Goal: Information Seeking & Learning: Learn about a topic

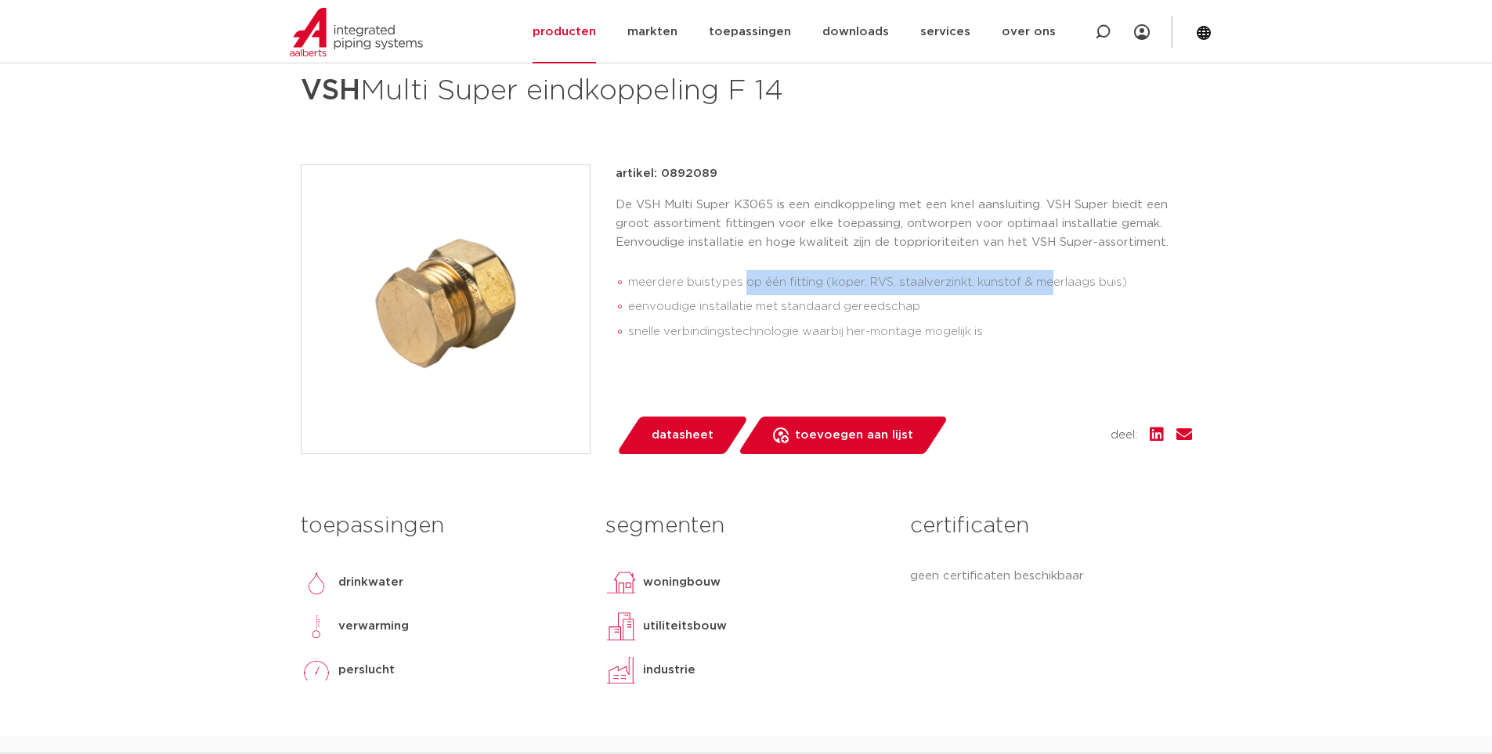
drag, startPoint x: 790, startPoint y: 291, endPoint x: 1090, endPoint y: 302, distance: 299.4
click at [1088, 295] on ul "meerdere buistypes op één fitting (koper, RVS, staalverzinkt, kunstof & meerlaa…" at bounding box center [904, 308] width 577 height 88
click at [687, 324] on li "snelle verbindingstechnologie waarbij her-montage mogelijk is" at bounding box center [910, 332] width 564 height 25
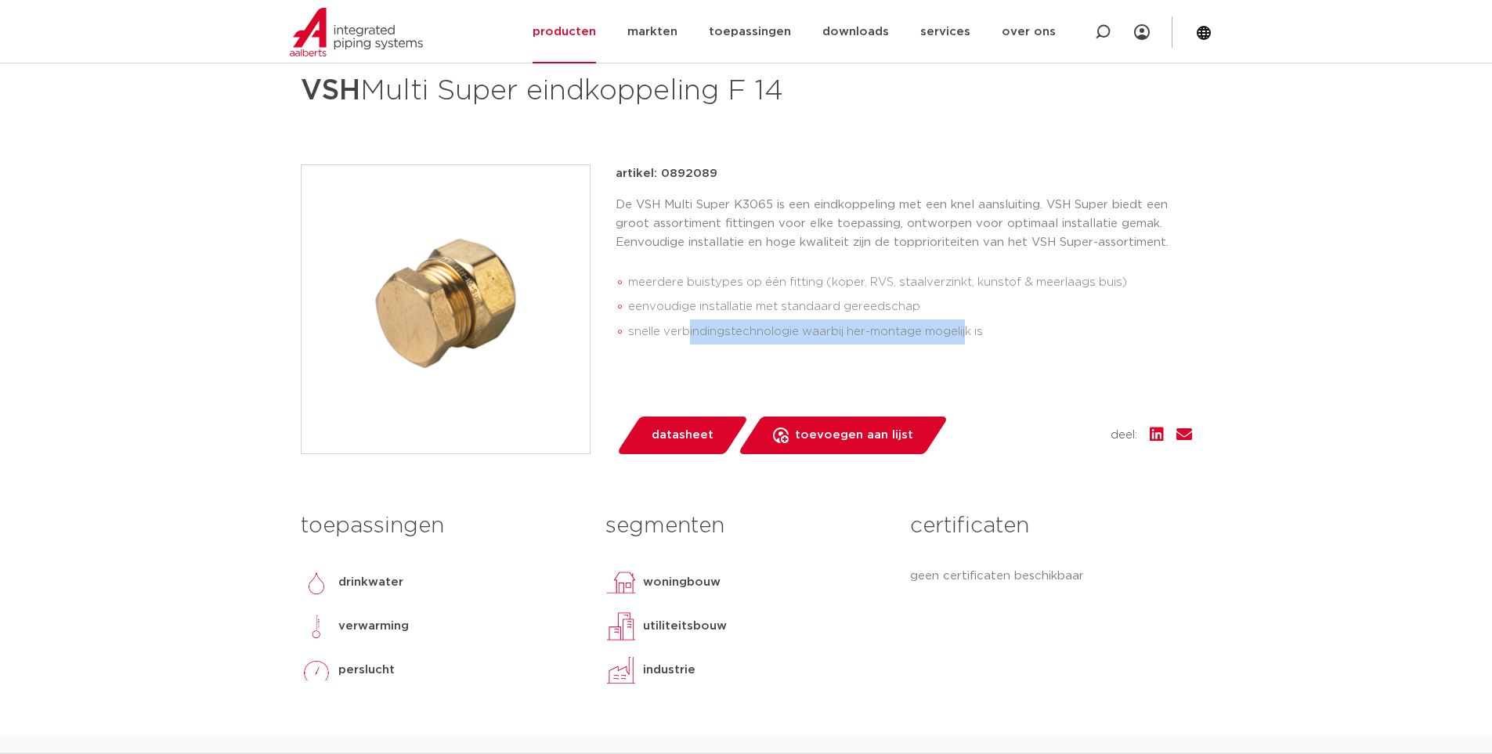
drag, startPoint x: 811, startPoint y: 332, endPoint x: 1022, endPoint y: 344, distance: 211.8
click at [989, 344] on li "snelle verbindingstechnologie waarbij her-montage mogelijk is" at bounding box center [910, 332] width 564 height 25
click at [1025, 344] on li "snelle verbindingstechnologie waarbij her-montage mogelijk is" at bounding box center [910, 332] width 564 height 25
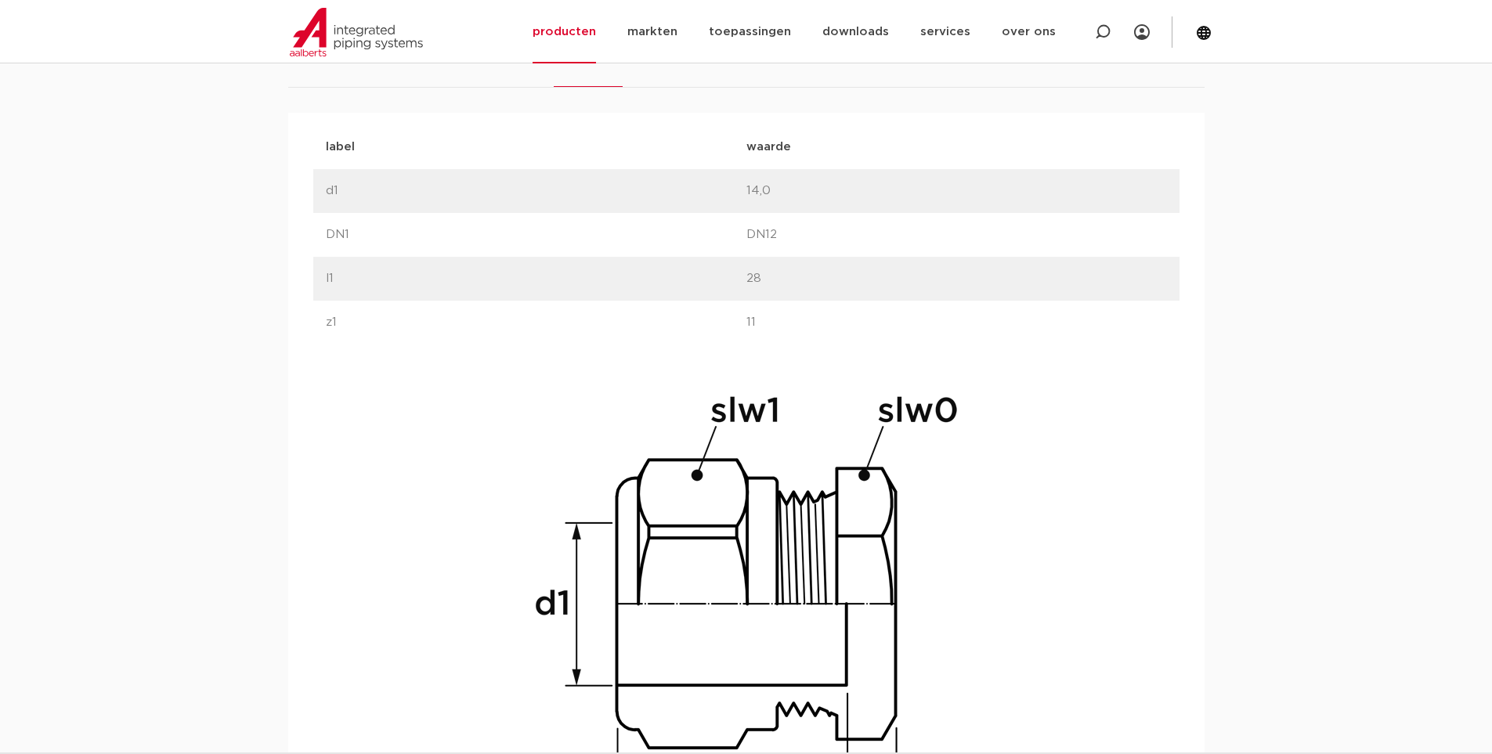
scroll to position [747, 0]
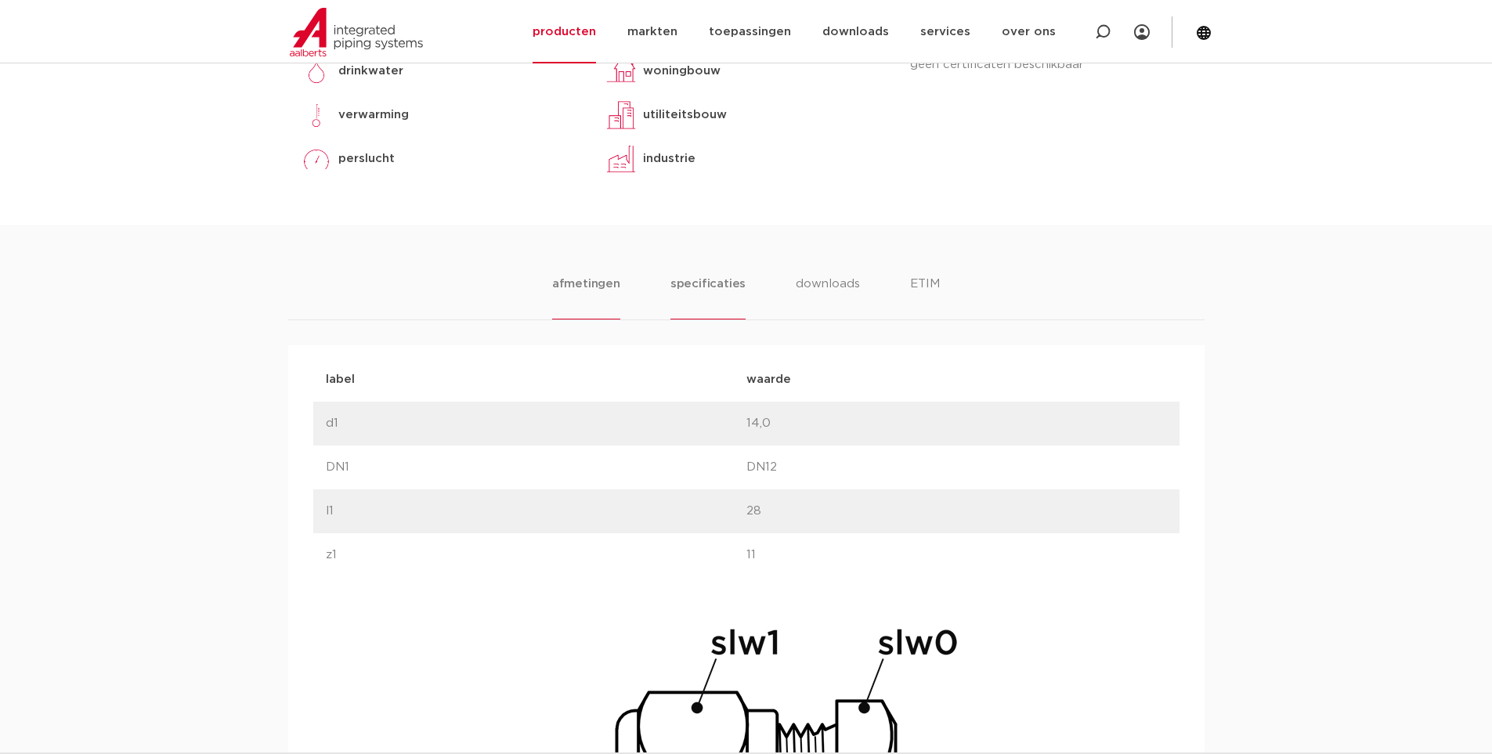
click at [685, 281] on li "specificaties" at bounding box center [708, 297] width 75 height 45
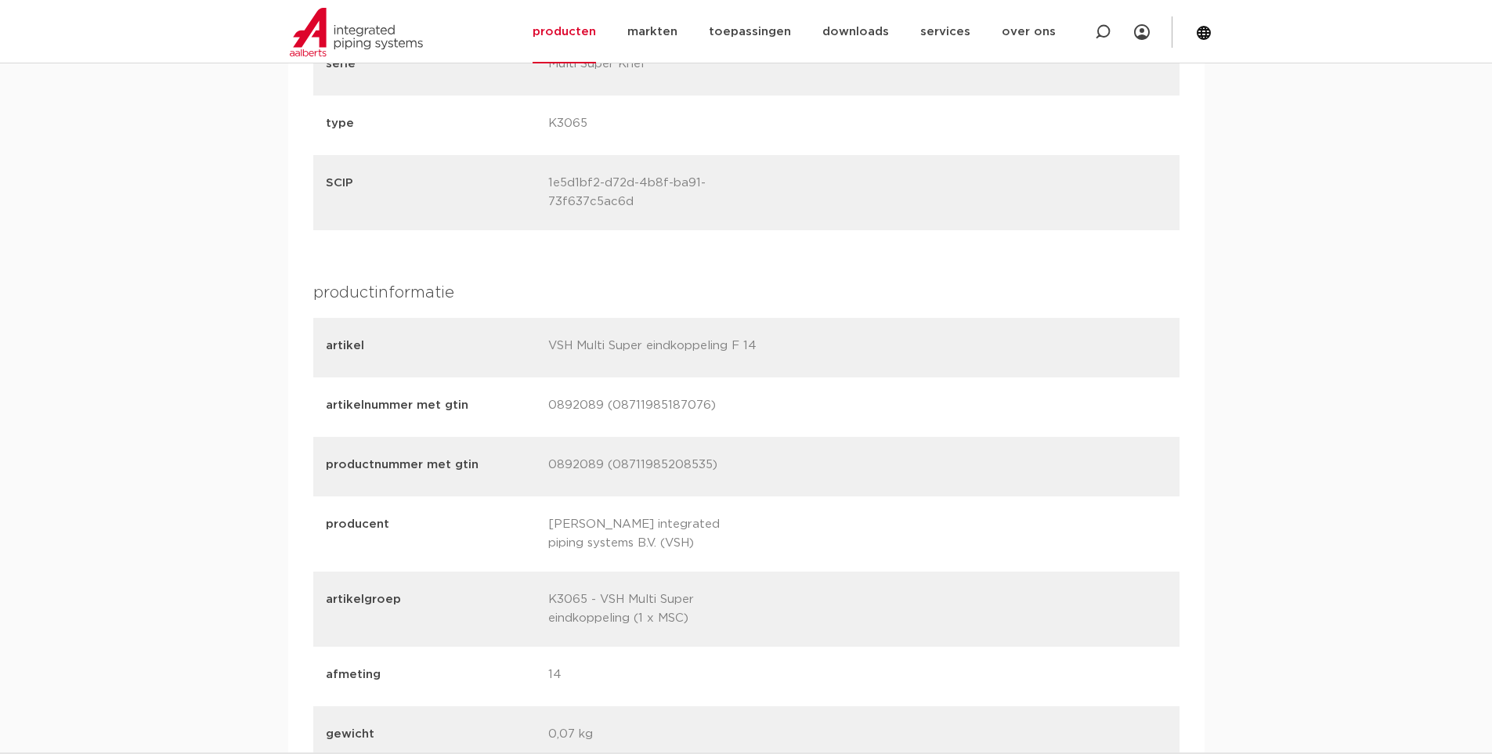
scroll to position [1452, 0]
